Goal: Task Accomplishment & Management: Complete application form

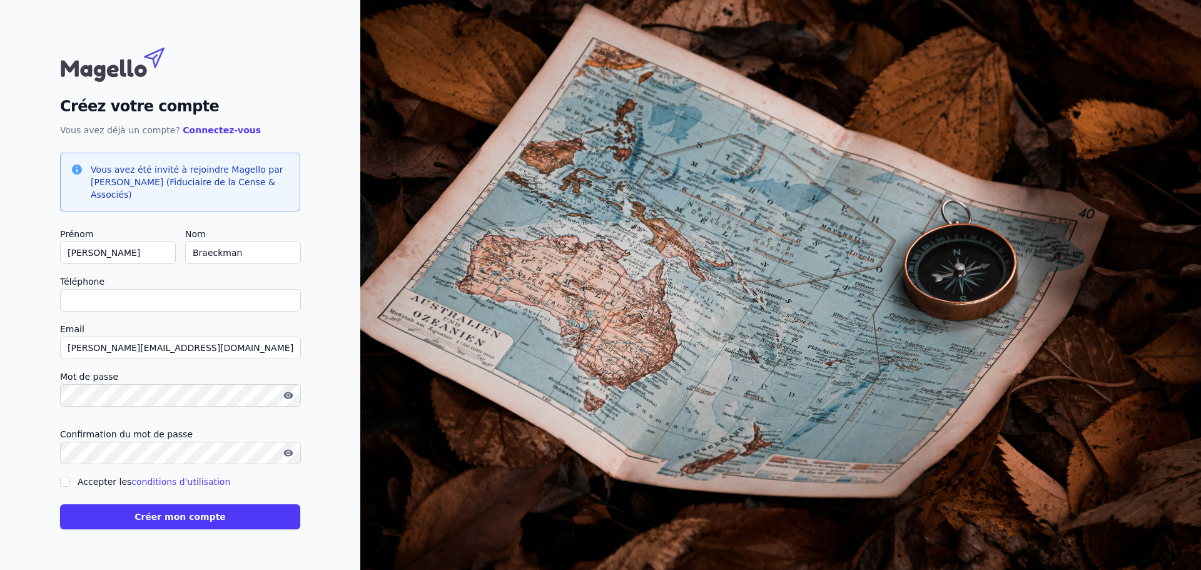
click at [146, 311] on form "Prénom [PERSON_NAME] Nom Braeckman Téléphone Email [PERSON_NAME][EMAIL_ADDRESS]…" at bounding box center [180, 377] width 240 height 303
click at [148, 296] on input "Téléphone" at bounding box center [180, 300] width 241 height 23
type input "0"
checkbox input "false"
type input "0471697526"
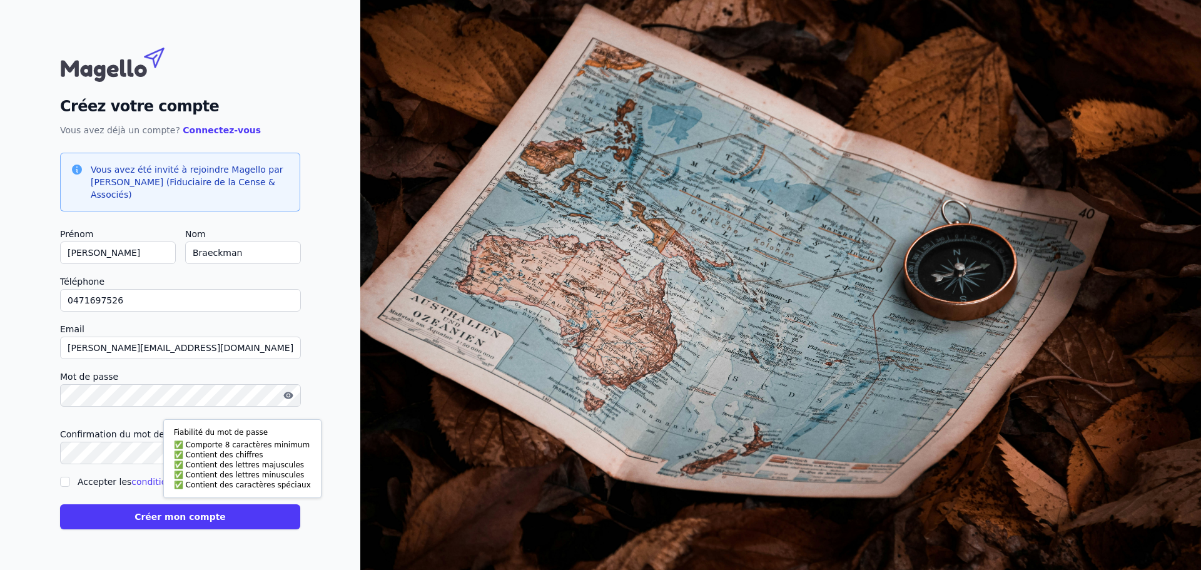
click at [31, 430] on div "Créez votre compte Vous avez déjà un compte? Connectez-vous Vous avez été invit…" at bounding box center [180, 285] width 360 height 570
click at [141, 481] on link "conditions d'utilisation" at bounding box center [180, 481] width 99 height 10
click at [63, 482] on input "Accepter les conditions d'utilisation" at bounding box center [65, 481] width 10 height 10
checkbox input "true"
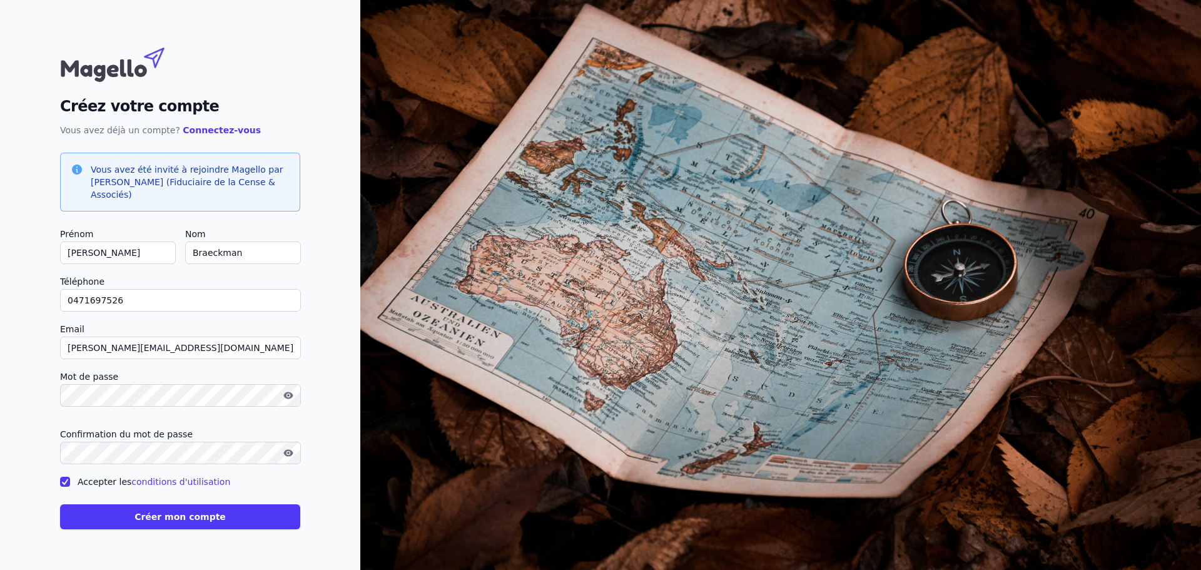
click at [166, 513] on button "Créer mon compte" at bounding box center [180, 516] width 240 height 25
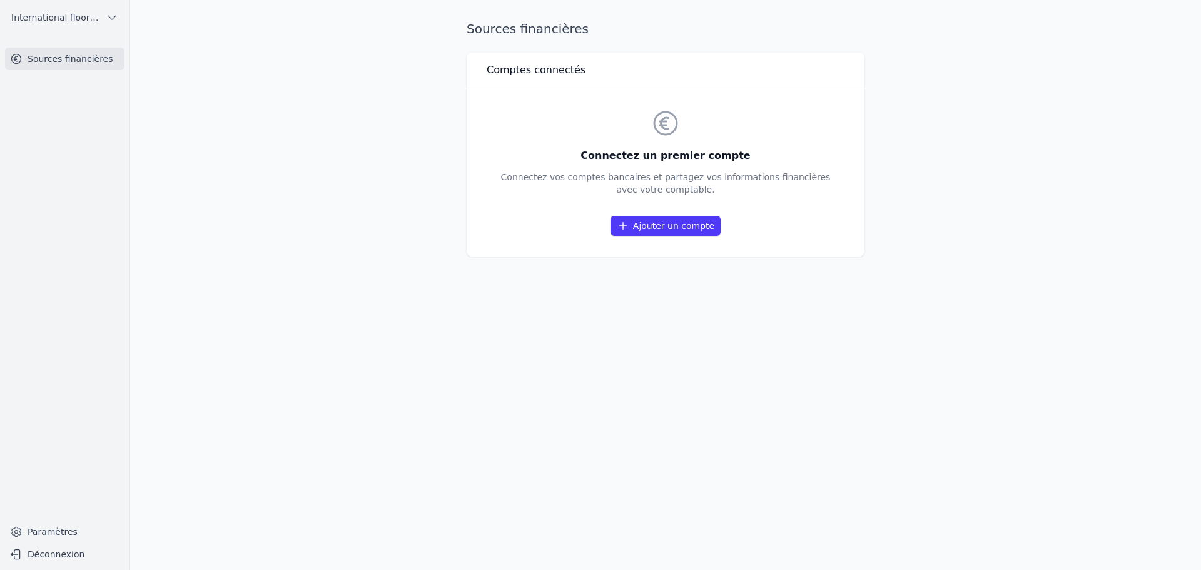
click at [653, 220] on link "Ajouter un compte" at bounding box center [665, 226] width 110 height 20
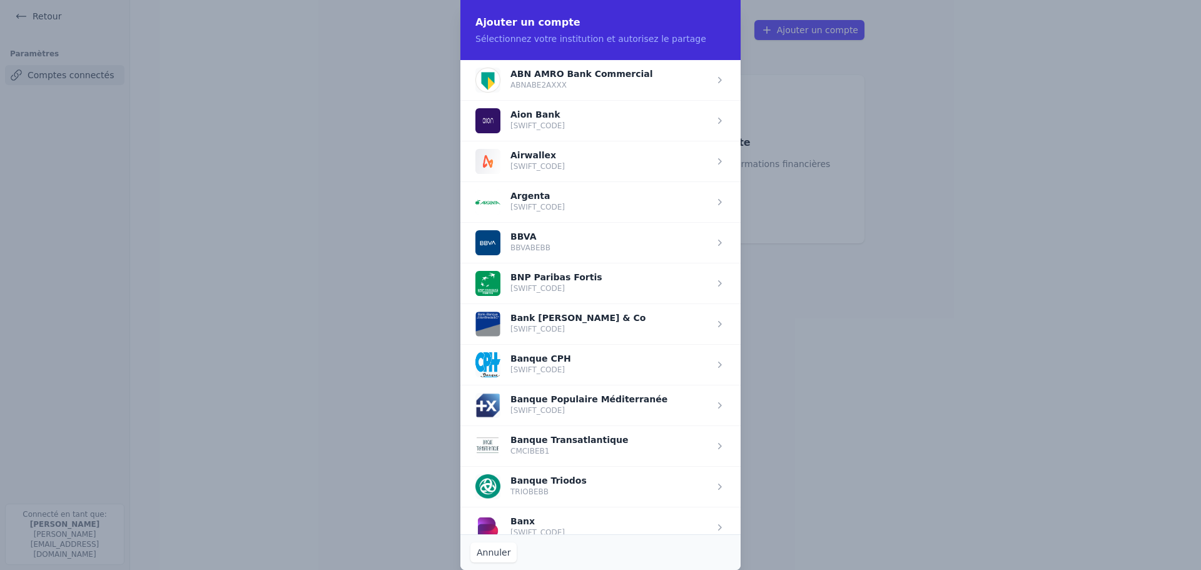
click at [582, 279] on span "button" at bounding box center [600, 283] width 280 height 41
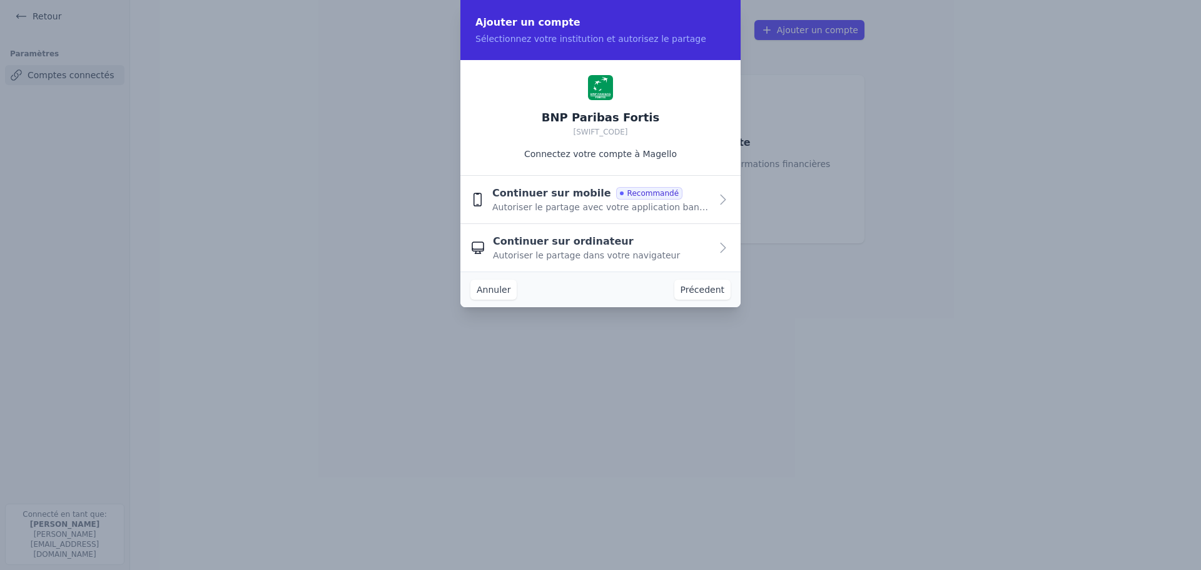
click at [722, 203] on icon "button" at bounding box center [722, 199] width 5 height 9
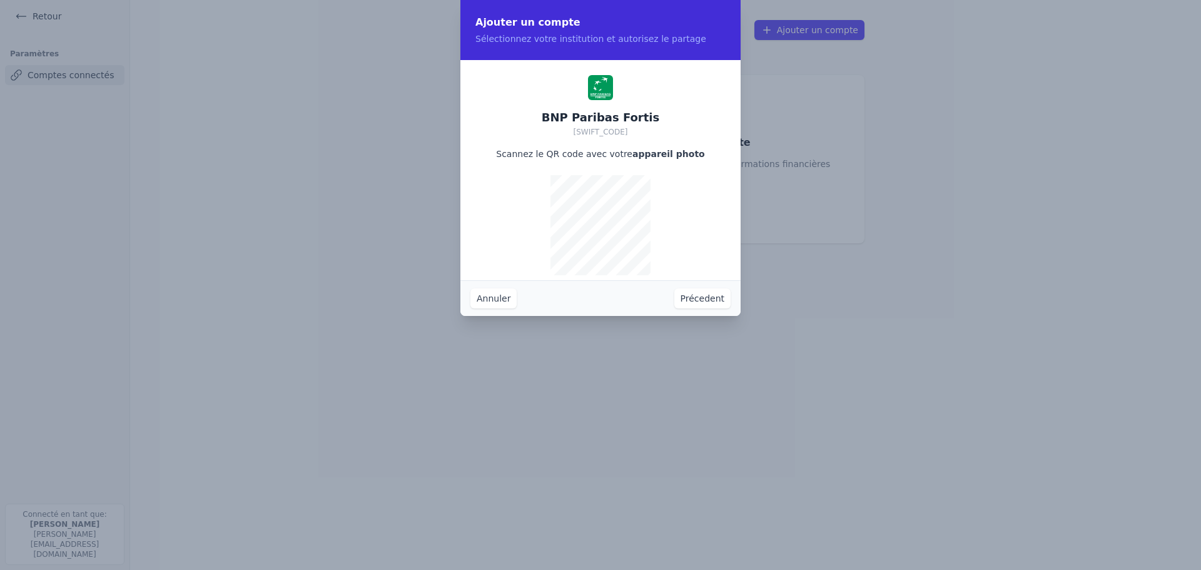
click at [710, 294] on button "Précedent" at bounding box center [702, 298] width 56 height 20
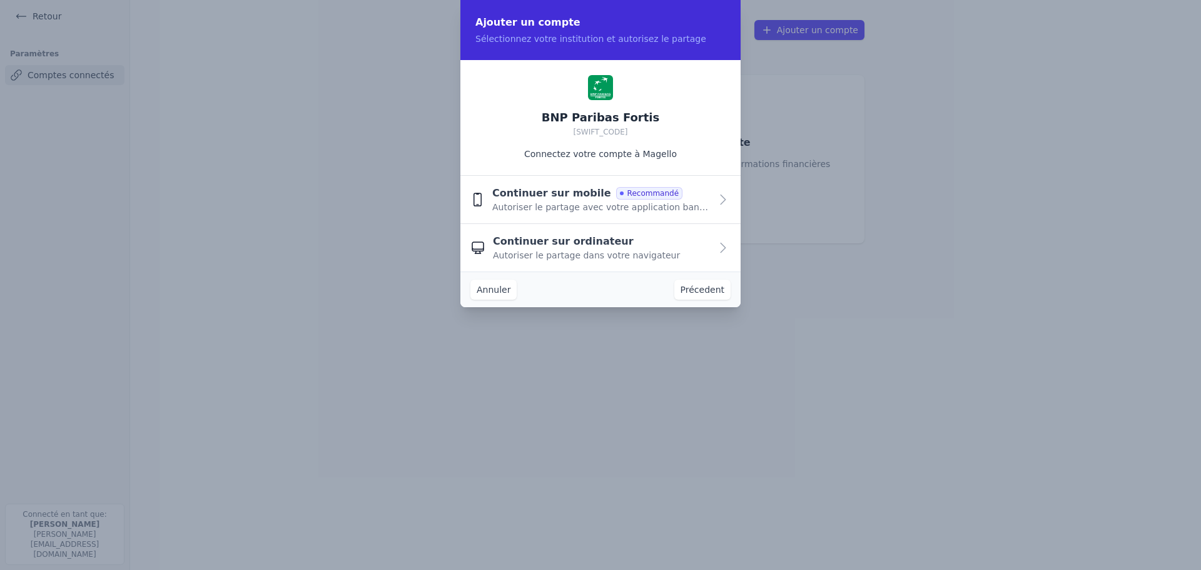
click at [707, 289] on button "Précedent" at bounding box center [702, 290] width 56 height 20
